Goal: Use online tool/utility

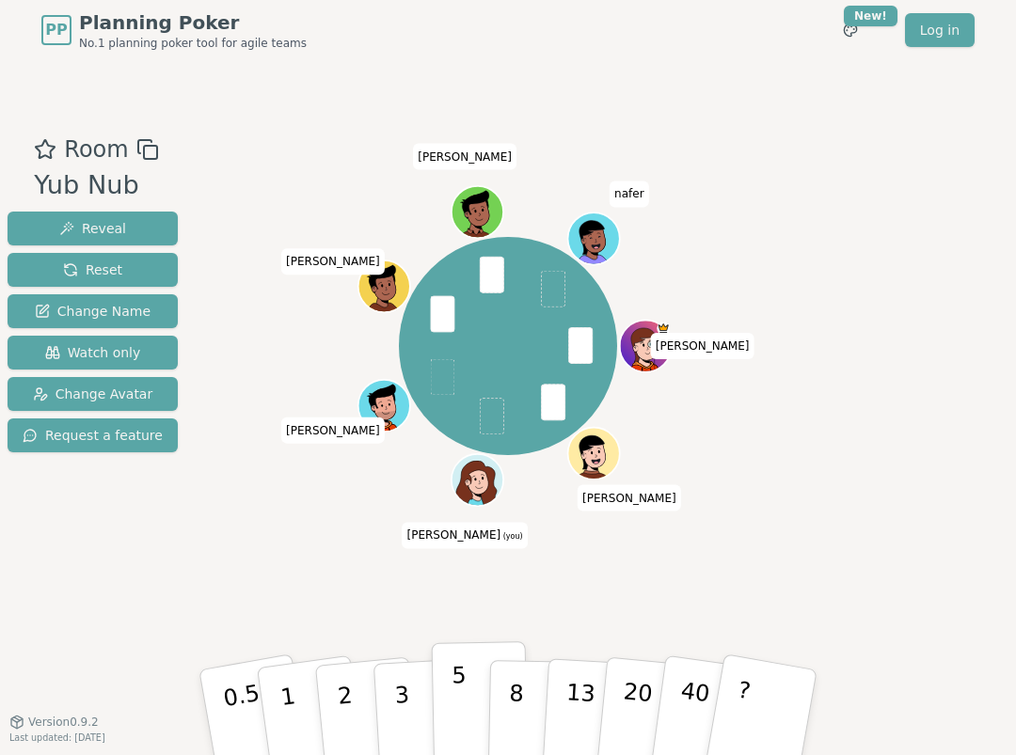
click at [459, 691] on p "5" at bounding box center [459, 713] width 16 height 102
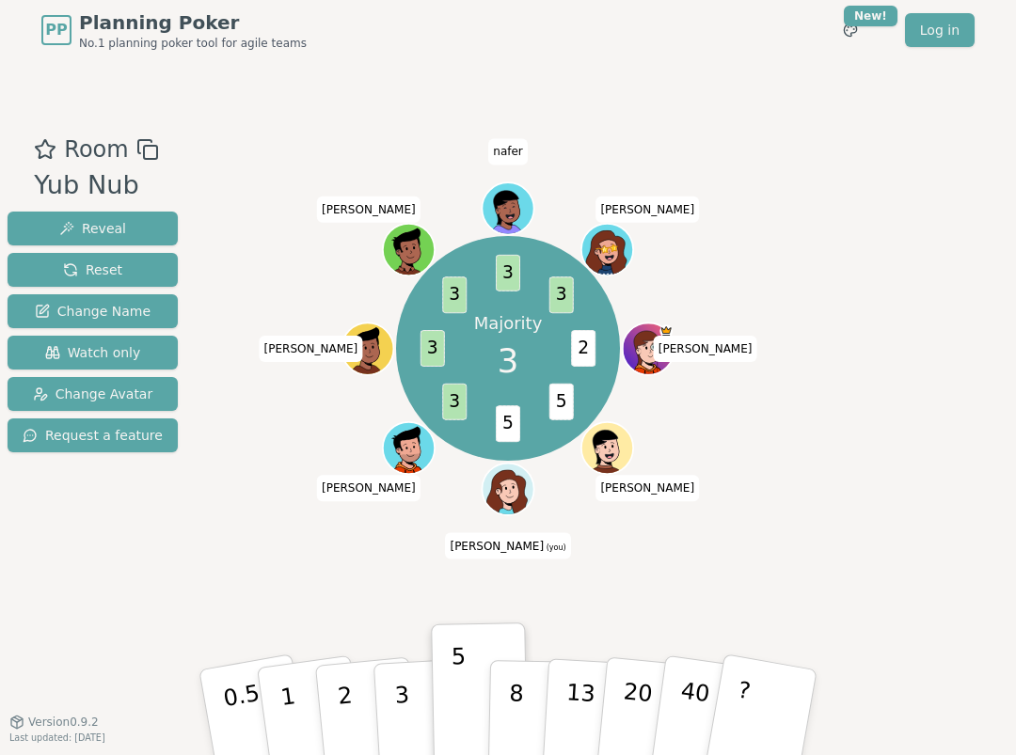
click at [380, 595] on div "Majority 3 2 5 5 3 3 3 3 3 [PERSON_NAME] [PERSON_NAME] (you) [PERSON_NAME] [PER…" at bounding box center [507, 391] width 555 height 517
click at [410, 678] on button "3" at bounding box center [423, 713] width 103 height 147
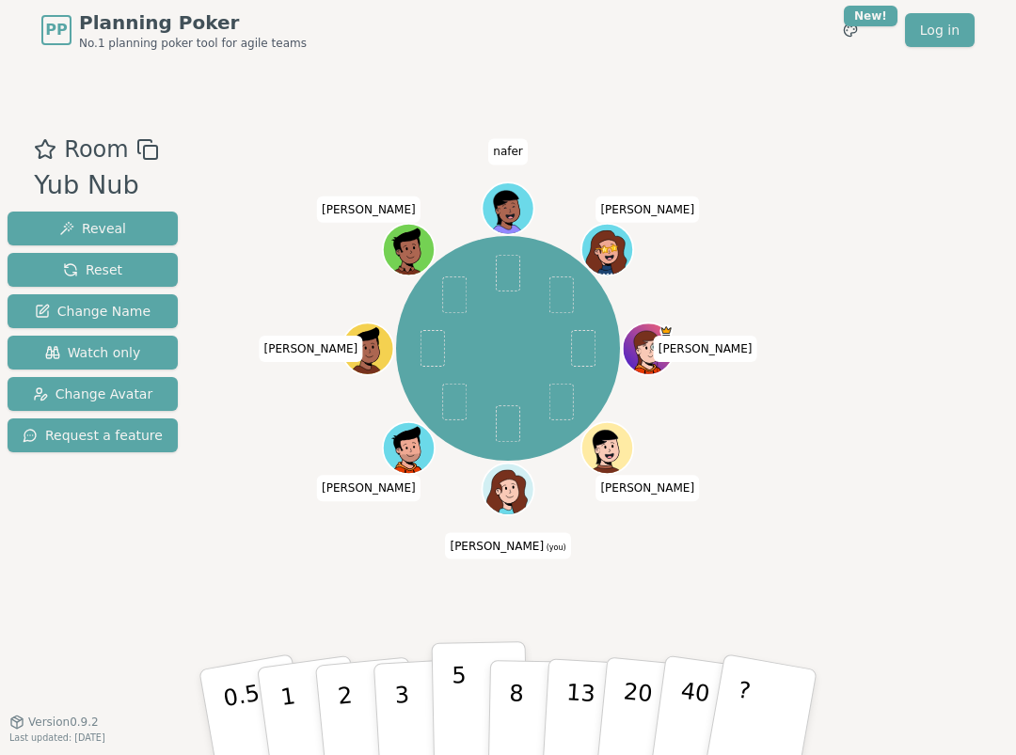
click at [447, 690] on button "5" at bounding box center [480, 712] width 97 height 143
click at [396, 686] on p "3" at bounding box center [403, 714] width 21 height 103
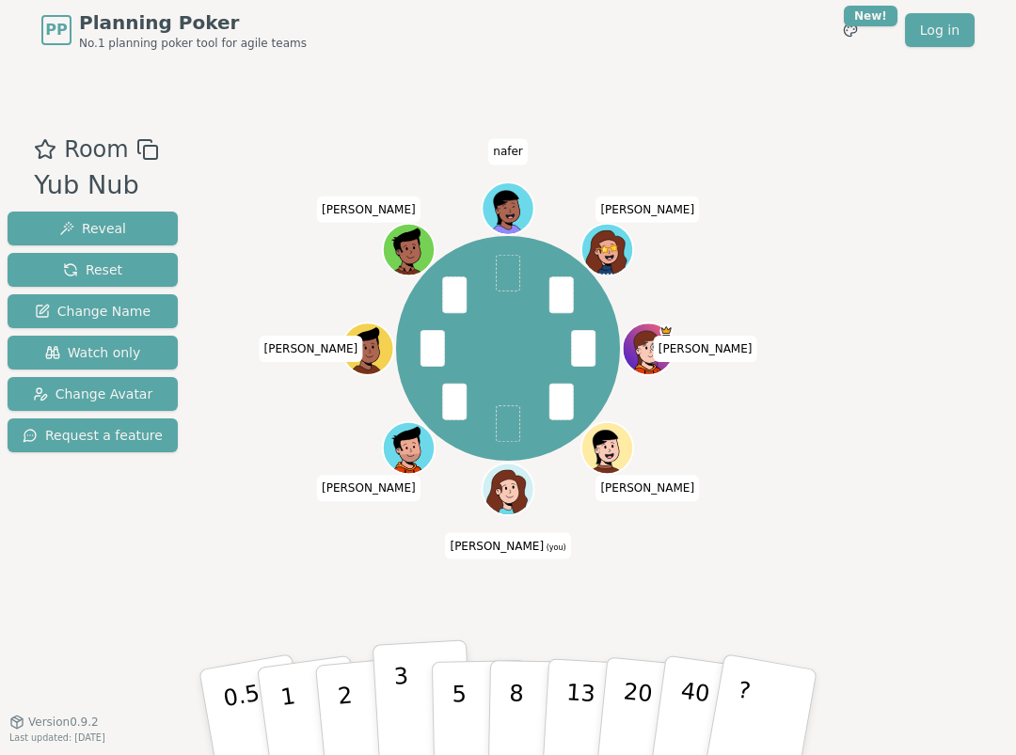
click at [408, 705] on p "3" at bounding box center [403, 714] width 21 height 103
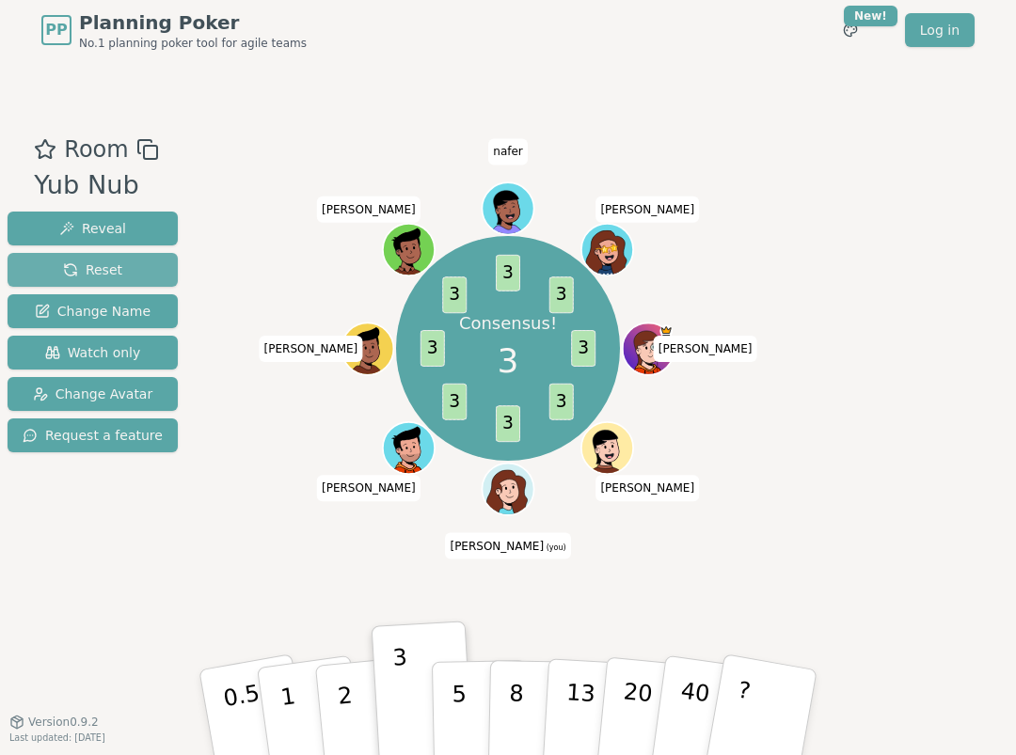
click at [89, 271] on span "Reset" at bounding box center [92, 270] width 59 height 19
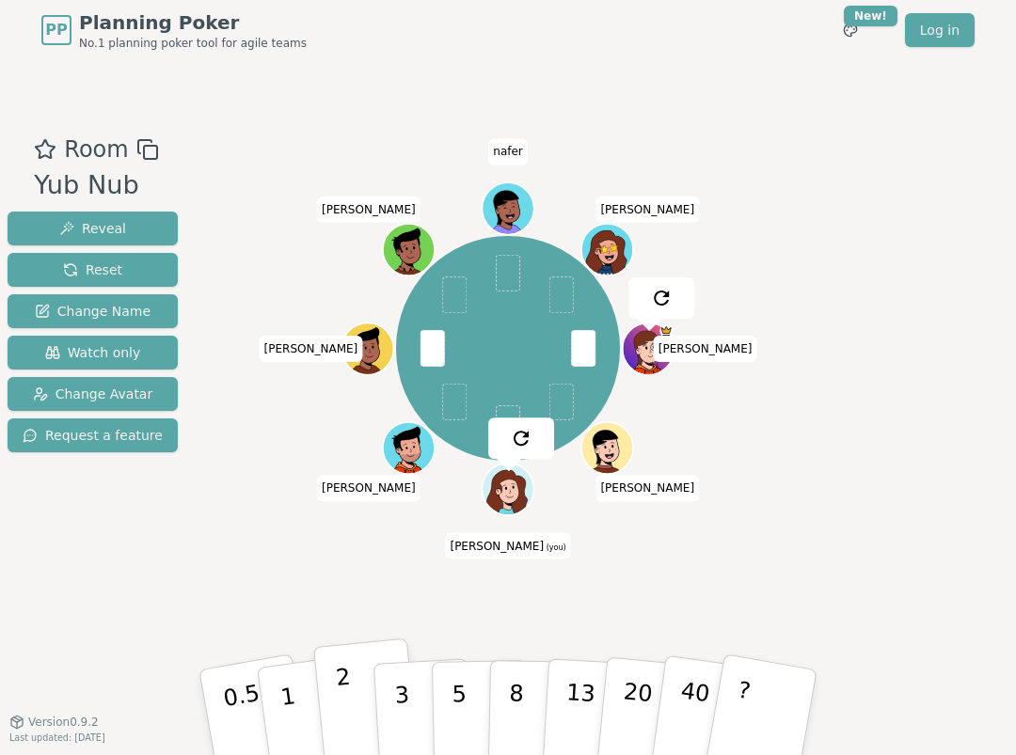
click at [356, 689] on button "2" at bounding box center [366, 714] width 107 height 150
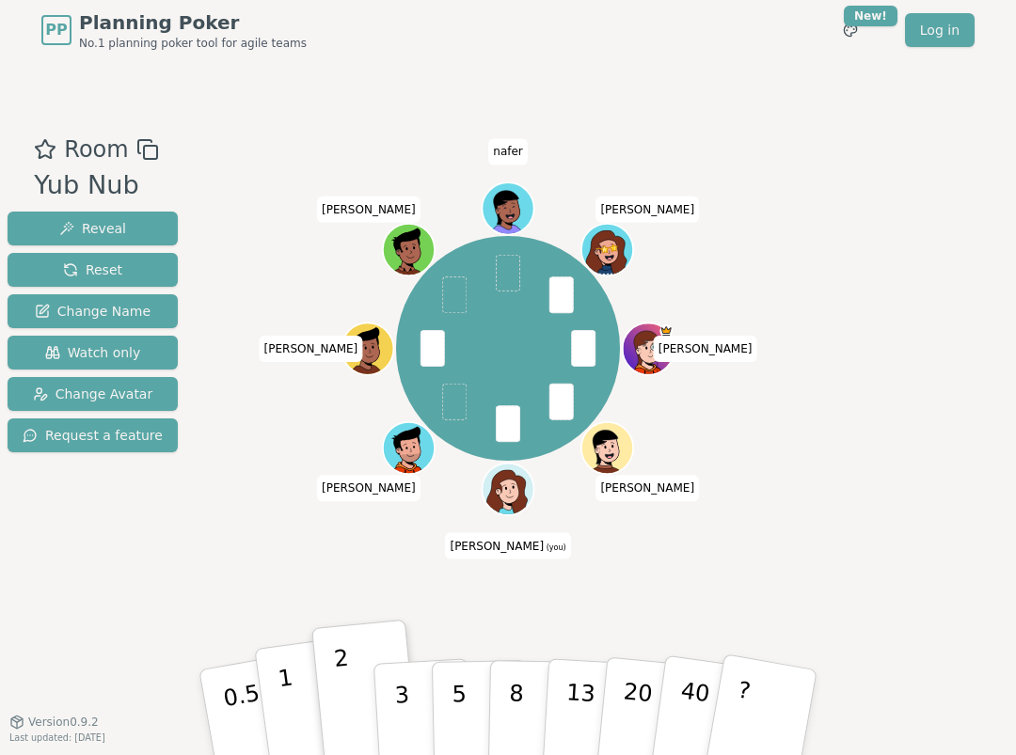
click at [295, 689] on button "1" at bounding box center [310, 713] width 112 height 152
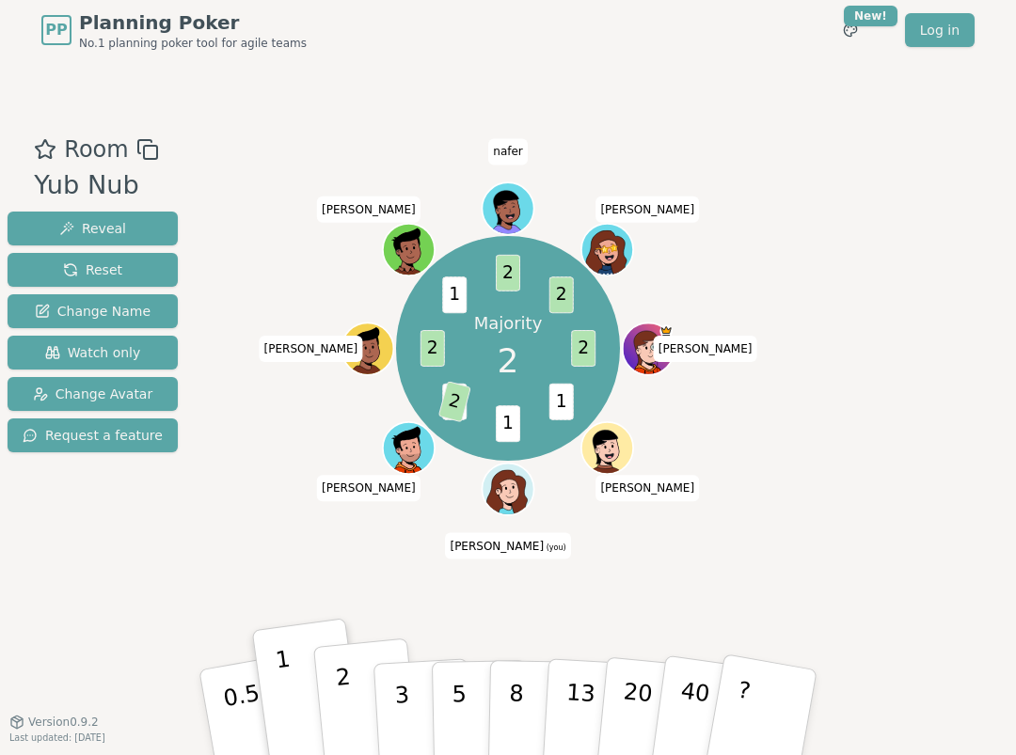
click at [343, 679] on p "2" at bounding box center [347, 715] width 24 height 103
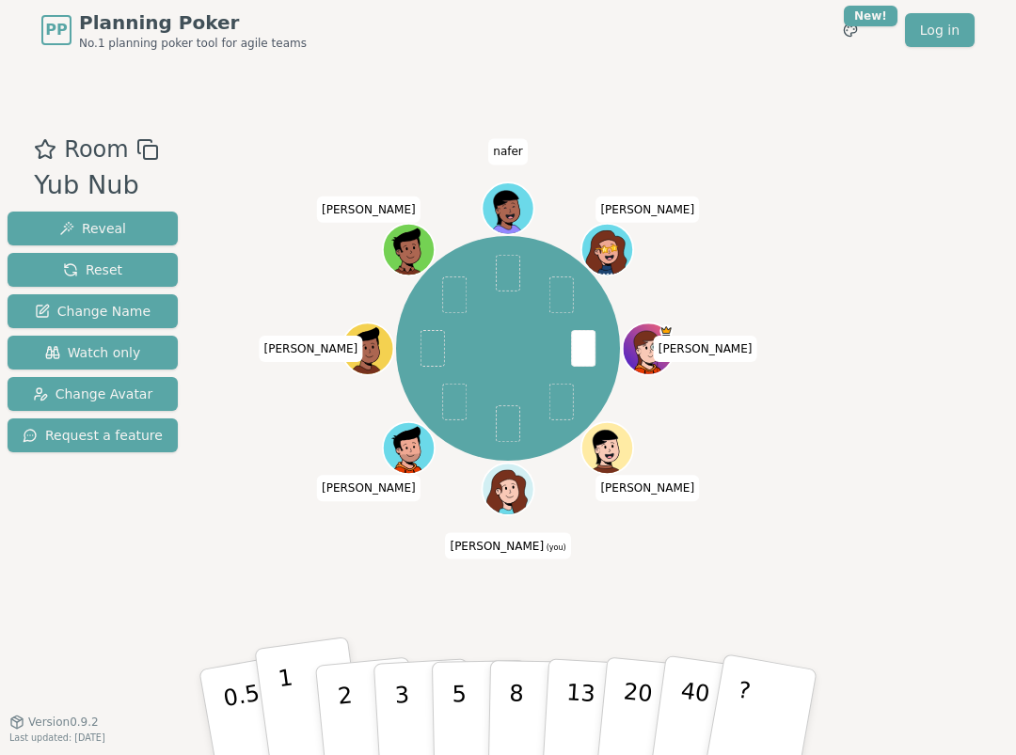
click at [298, 683] on button "1" at bounding box center [310, 713] width 112 height 152
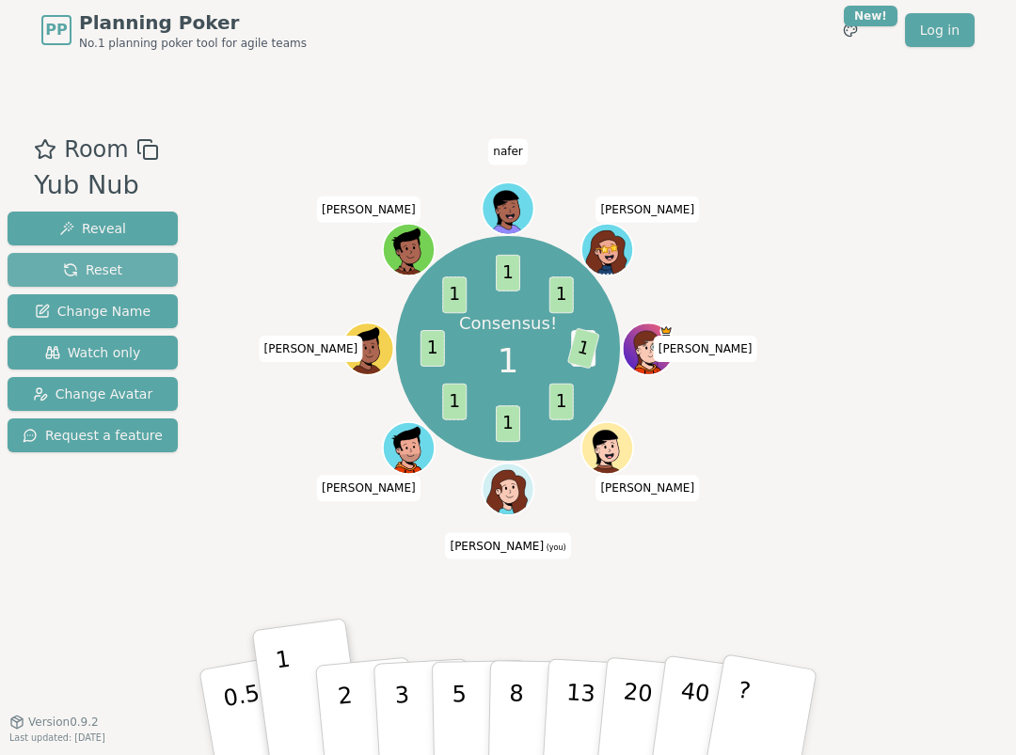
click at [90, 270] on span "Reset" at bounding box center [92, 270] width 59 height 19
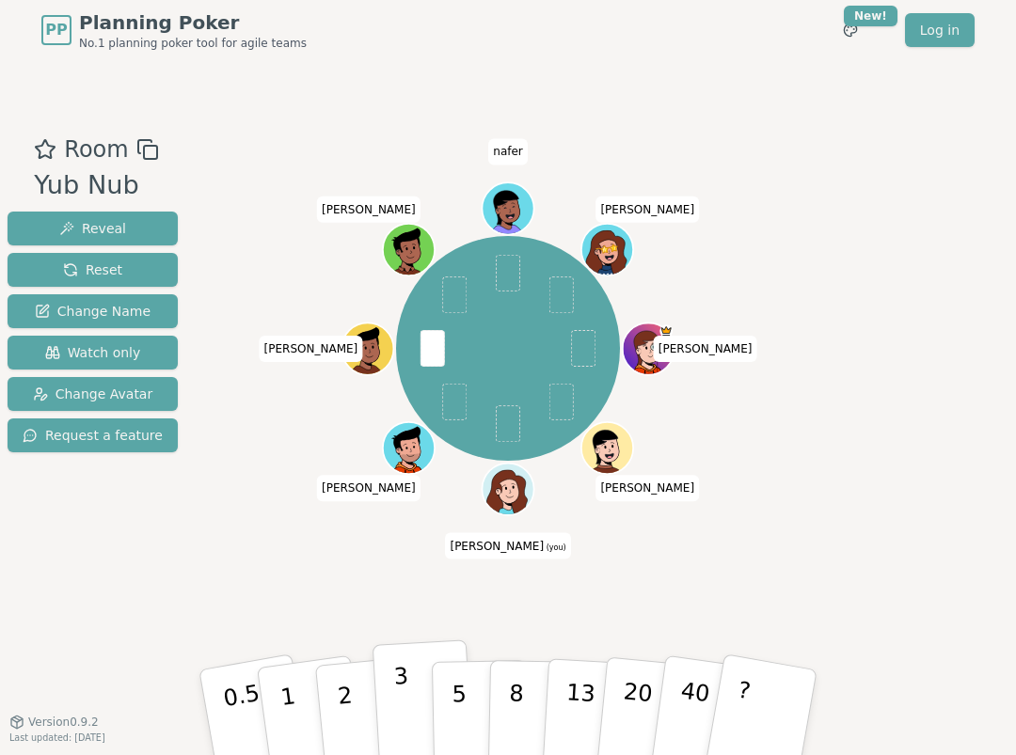
click at [404, 683] on p "3" at bounding box center [403, 714] width 21 height 103
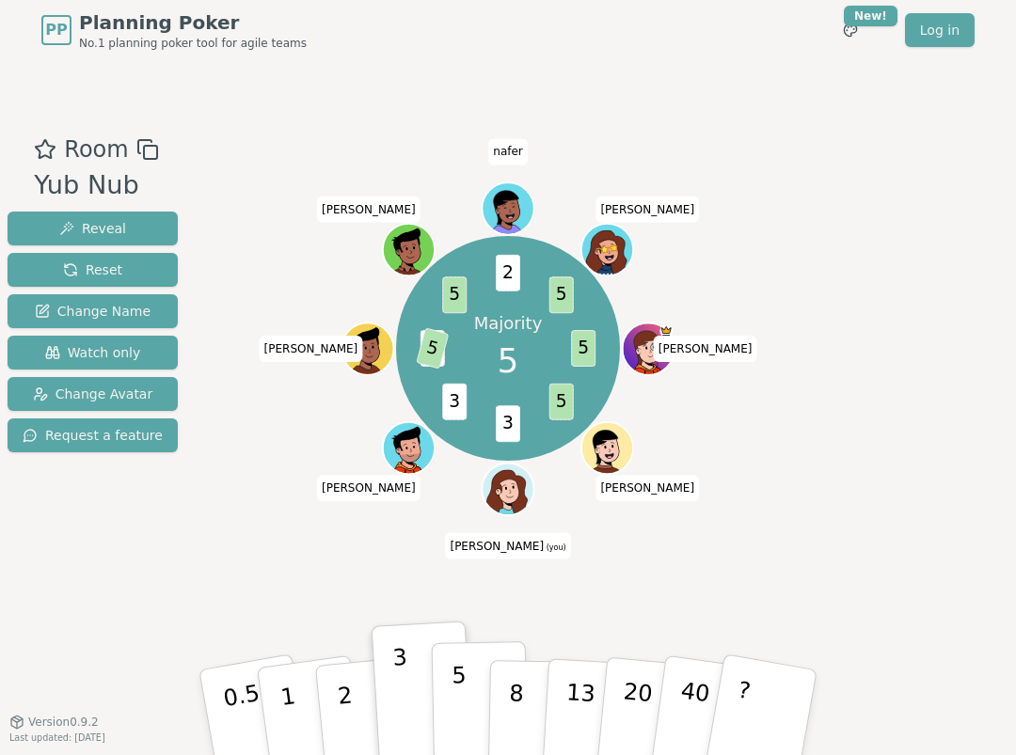
click at [444, 683] on button "5" at bounding box center [480, 712] width 97 height 143
